Goal: Task Accomplishment & Management: Complete application form

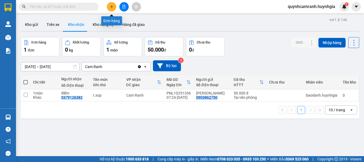
click at [112, 6] on icon "plus" at bounding box center [112, 7] width 4 height 4
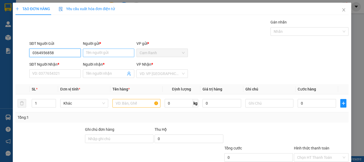
type input "0364956858"
click at [99, 53] on input "Người gửi *" at bounding box center [108, 52] width 51 height 9
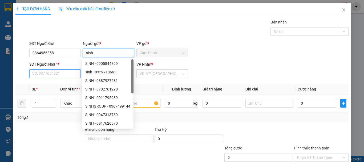
type input "sinh"
click at [48, 71] on input "SĐT Người Nhận *" at bounding box center [54, 73] width 51 height 9
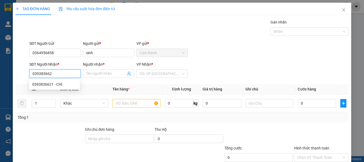
type input "0393836621"
click at [43, 84] on div "0393836621 - CHI" at bounding box center [54, 84] width 44 height 6
type input "CHI"
type input "0393836621"
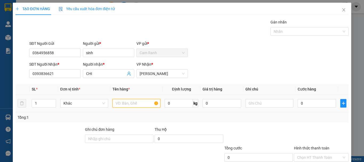
click at [117, 103] on input "text" at bounding box center [136, 103] width 48 height 9
type input "hồ sơ"
drag, startPoint x: 297, startPoint y: 100, endPoint x: 291, endPoint y: 95, distance: 7.9
click at [298, 100] on input "0" at bounding box center [316, 103] width 38 height 9
type input "2"
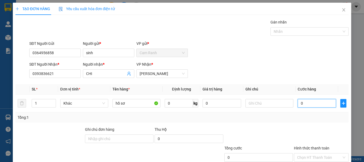
type input "2"
type input "20"
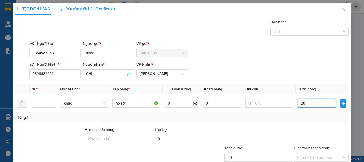
type input "200"
type input "2.000"
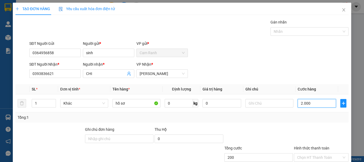
type input "2.000"
type input "20.000"
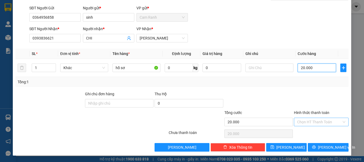
type input "20.000"
click at [330, 120] on input "Hình thức thanh toán" at bounding box center [319, 122] width 44 height 8
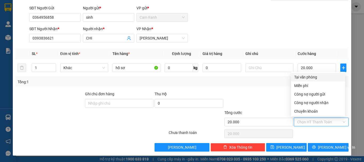
click at [303, 77] on div "Tại văn phòng" at bounding box center [318, 77] width 48 height 6
type input "0"
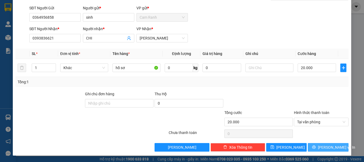
click at [319, 147] on button "[PERSON_NAME] và In" at bounding box center [327, 147] width 41 height 9
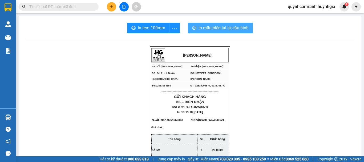
click at [222, 24] on button "In mẫu biên lai tự cấu hình" at bounding box center [220, 28] width 65 height 11
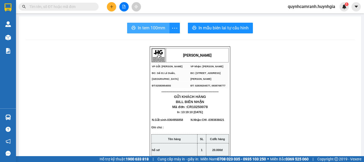
click at [152, 30] on span "In tem 100mm" at bounding box center [151, 27] width 27 height 7
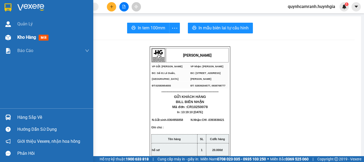
click at [23, 37] on span "Kho hàng" at bounding box center [26, 37] width 19 height 5
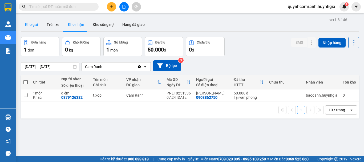
click at [37, 22] on button "Kho gửi" at bounding box center [32, 24] width 22 height 13
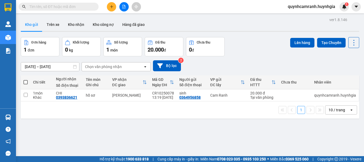
click at [46, 13] on div "Kết quả tìm kiếm ( 0 ) Bộ lọc No Data quynhcamranh.huynhgia 1" at bounding box center [182, 6] width 364 height 13
